Goal: Task Accomplishment & Management: Manage account settings

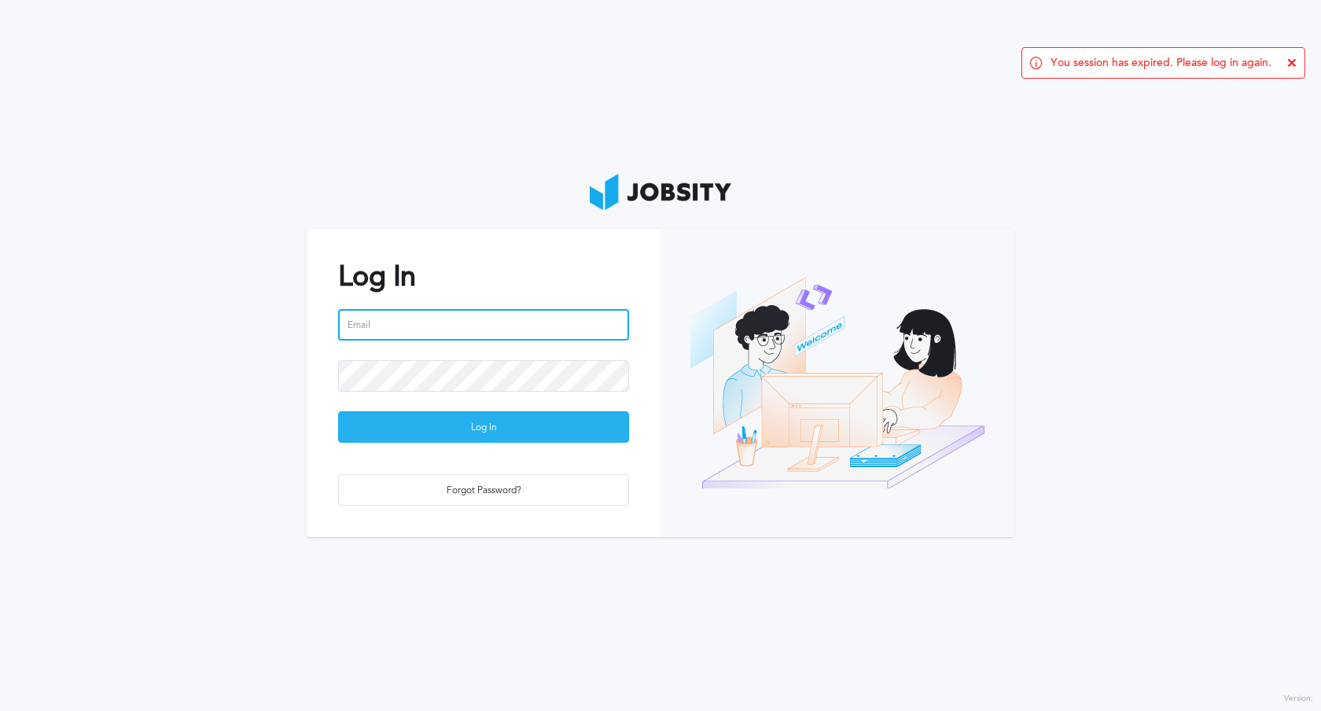
type input "[PERSON_NAME][EMAIL_ADDRESS][PERSON_NAME][DOMAIN_NAME]"
click at [477, 421] on div "Log In" at bounding box center [483, 427] width 289 height 31
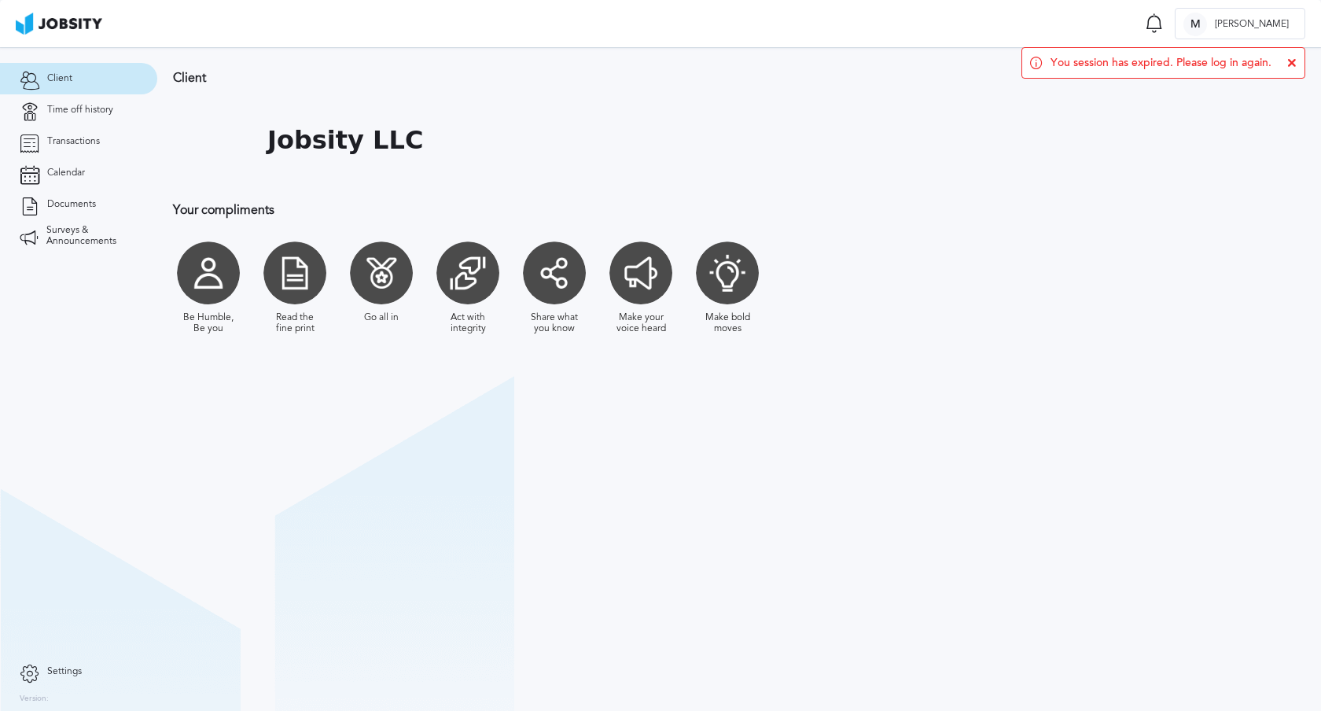
click at [1290, 65] on icon at bounding box center [1291, 62] width 9 height 9
click at [105, 134] on link "Transactions" at bounding box center [78, 141] width 157 height 31
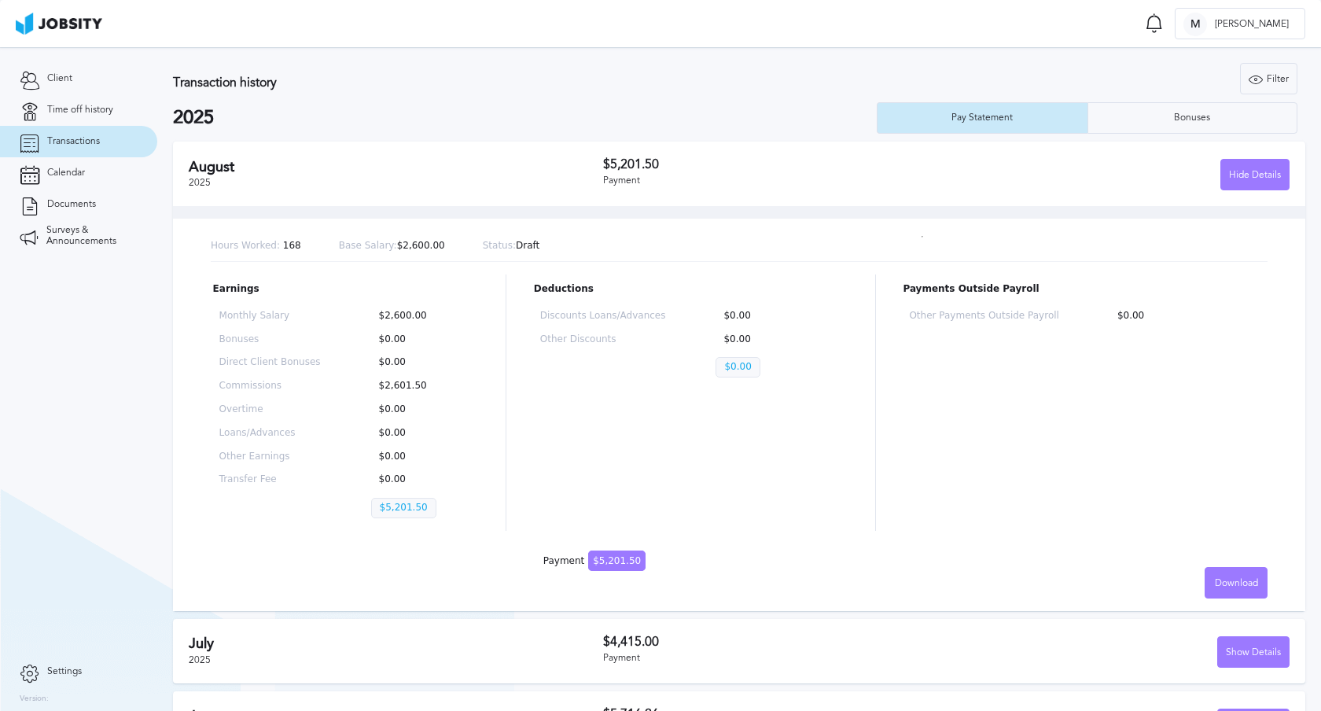
click at [612, 178] on div "Payment" at bounding box center [775, 180] width 344 height 11
